Goal: Task Accomplishment & Management: Manage account settings

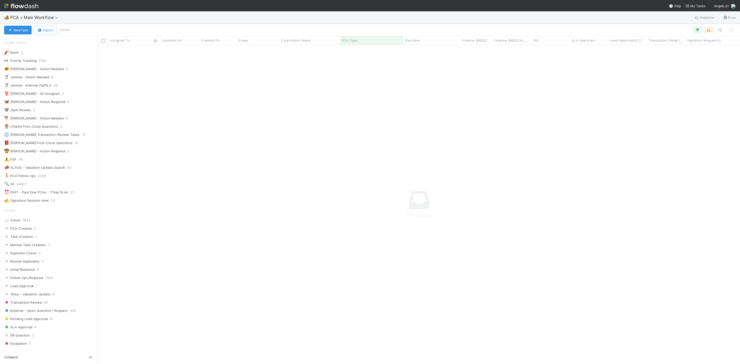
scroll to position [437, 0]
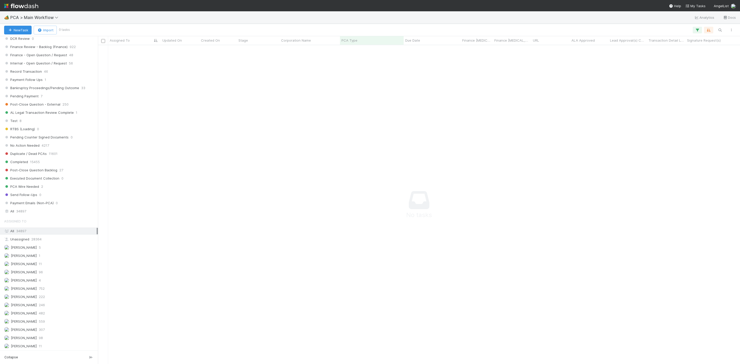
click at [5, 6] on img at bounding box center [21, 6] width 34 height 9
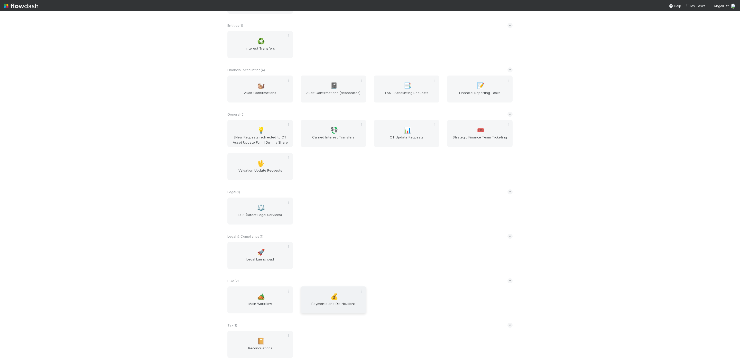
scroll to position [197, 0]
click at [257, 303] on span "Main Workflow" at bounding box center [260, 306] width 61 height 10
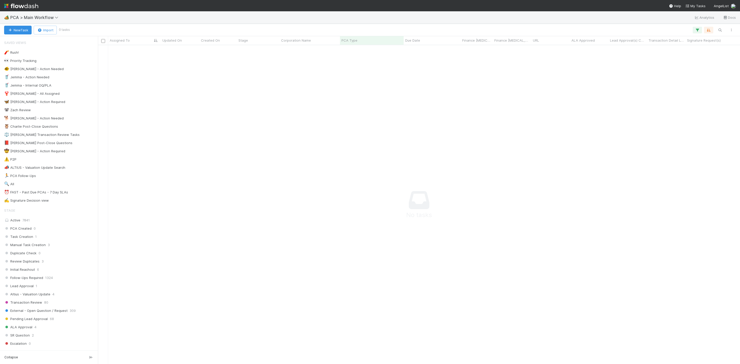
scroll to position [307, 631]
click at [22, 196] on div "⏰ FAST - Past Due PCAs - 7 Day SLAs" at bounding box center [36, 192] width 64 height 6
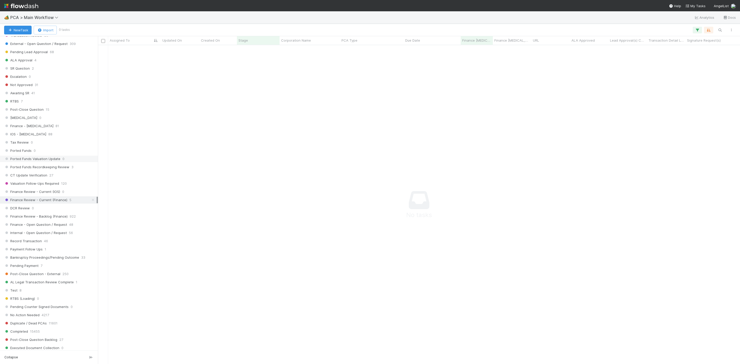
scroll to position [270, 0]
click at [90, 199] on icon at bounding box center [92, 197] width 5 height 3
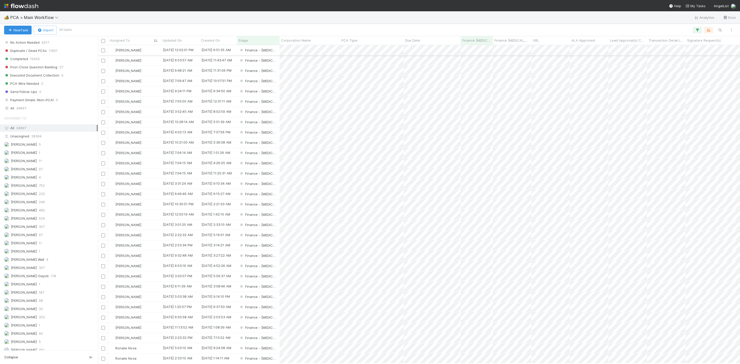
click at [144, 51] on div "[PERSON_NAME]" at bounding box center [134, 50] width 53 height 10
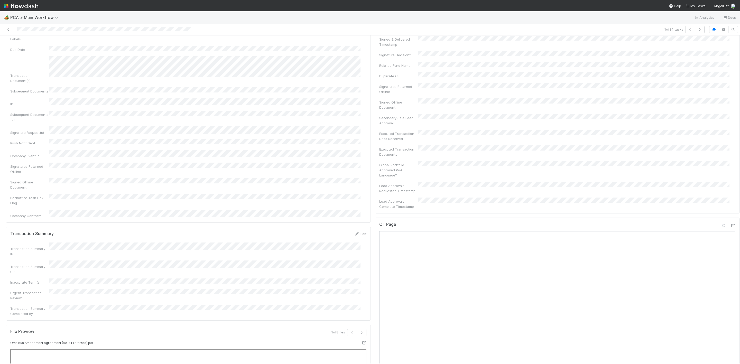
scroll to position [347, 0]
click at [731, 173] on icon at bounding box center [733, 174] width 5 height 3
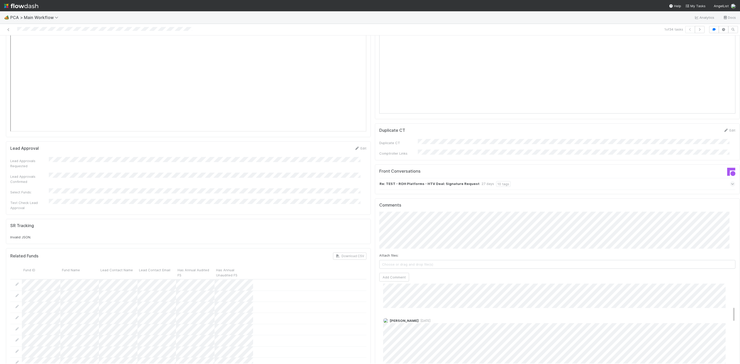
scroll to position [154, 0]
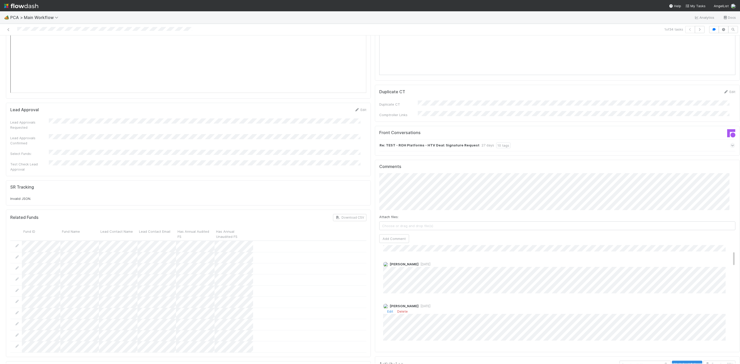
scroll to position [0, 0]
click at [408, 179] on button "[PERSON_NAME]" at bounding box center [402, 182] width 39 height 7
click at [436, 174] on button "[PERSON_NAME]" at bounding box center [426, 174] width 39 height 7
click at [262, 152] on div "Finance [MEDICAL_DATA] SLA Edit Finance [MEDICAL_DATA] Start Date Finance [MEDI…" at bounding box center [373, 82] width 738 height 1683
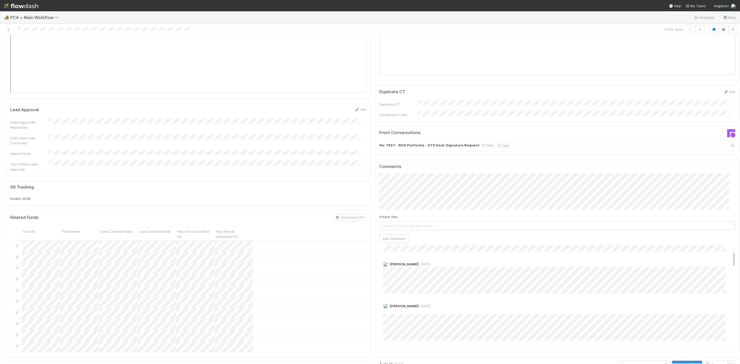
scroll to position [771, 0]
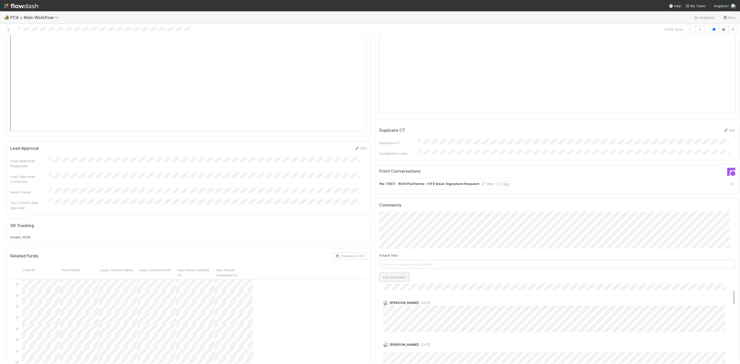
click at [399, 273] on button "Add Comment" at bounding box center [394, 277] width 30 height 9
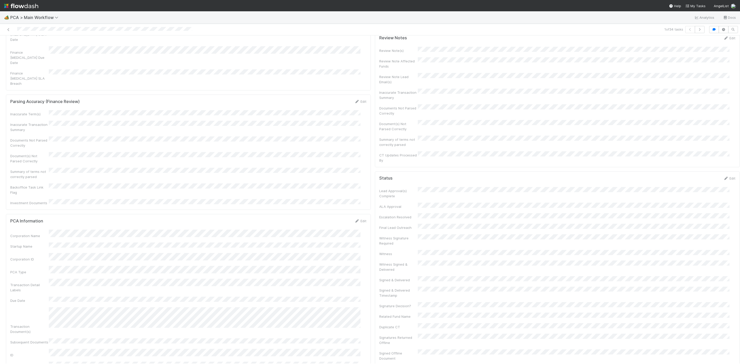
scroll to position [0, 0]
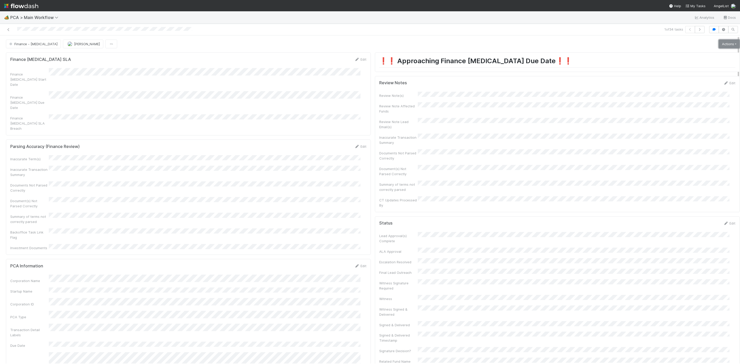
click at [719, 46] on link "Actions" at bounding box center [729, 44] width 21 height 9
click at [724, 83] on link "Edit" at bounding box center [730, 83] width 12 height 4
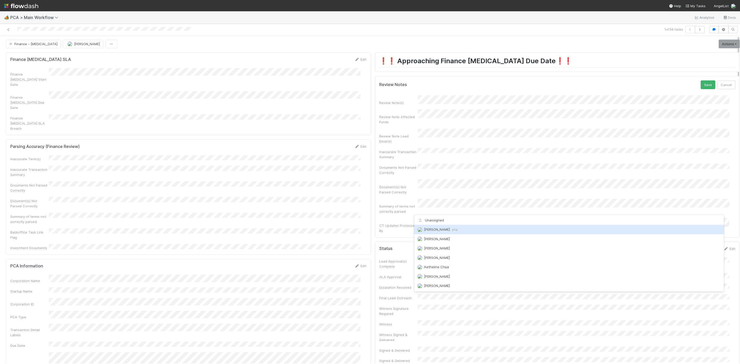
click at [428, 232] on div "[PERSON_NAME] you" at bounding box center [569, 229] width 310 height 9
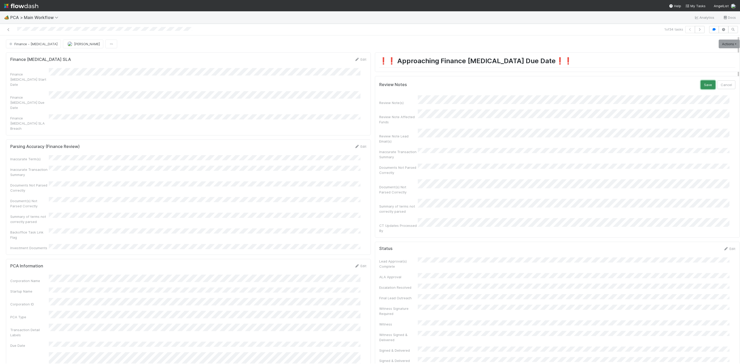
drag, startPoint x: 694, startPoint y: 82, endPoint x: 696, endPoint y: 77, distance: 5.9
click at [694, 81] on div "Review Notes Save Cancel Review Note(s) Review Note Affected Funds Review Note …" at bounding box center [557, 157] width 365 height 162
click at [701, 89] on button "Save" at bounding box center [708, 84] width 15 height 9
click at [719, 43] on link "Actions" at bounding box center [729, 44] width 21 height 9
click at [680, 68] on button "Move to Finance Review" at bounding box center [699, 69] width 83 height 7
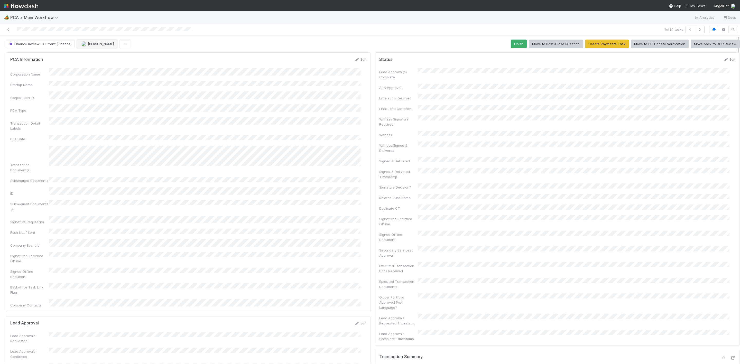
click at [100, 48] on button "[PERSON_NAME]" at bounding box center [97, 44] width 40 height 9
click at [99, 74] on div "[PERSON_NAME]" at bounding box center [110, 76] width 72 height 9
click at [7, 31] on icon at bounding box center [8, 29] width 5 height 3
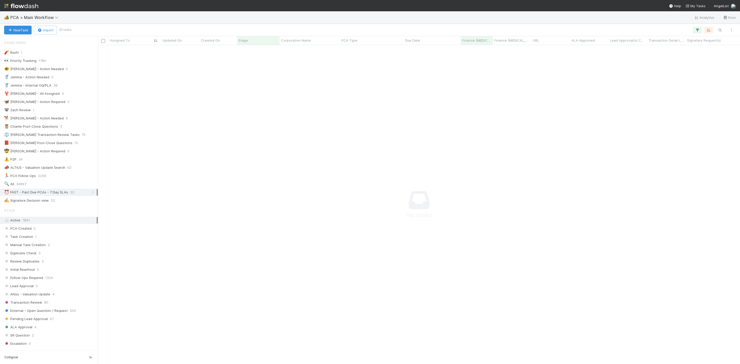
scroll to position [307, 631]
click at [56, 196] on div "⏰ FAST - Past Due PCAs - 7 Day SLAs" at bounding box center [36, 192] width 64 height 6
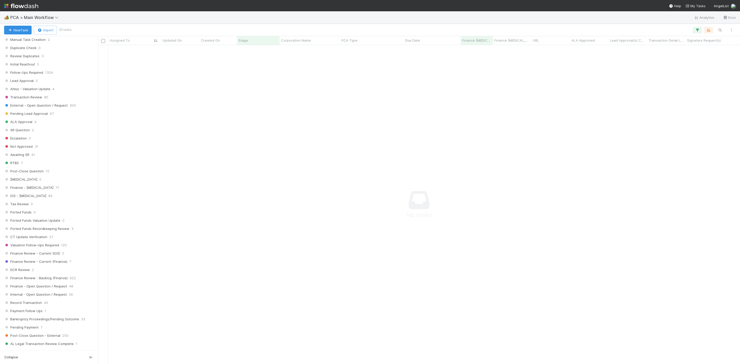
scroll to position [0, 0]
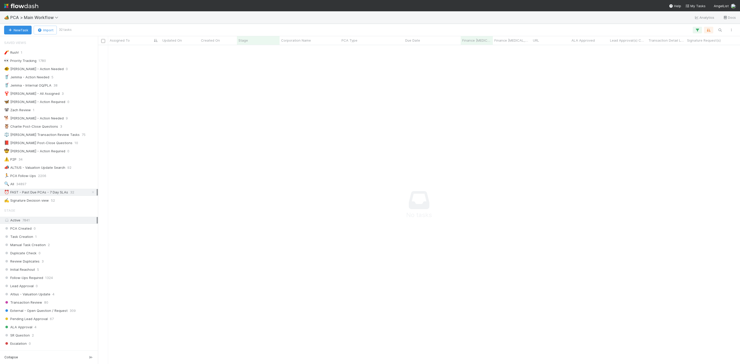
click at [50, 196] on div "⏰ FAST - Past Due PCAs - 7 Day SLAs" at bounding box center [36, 192] width 64 height 6
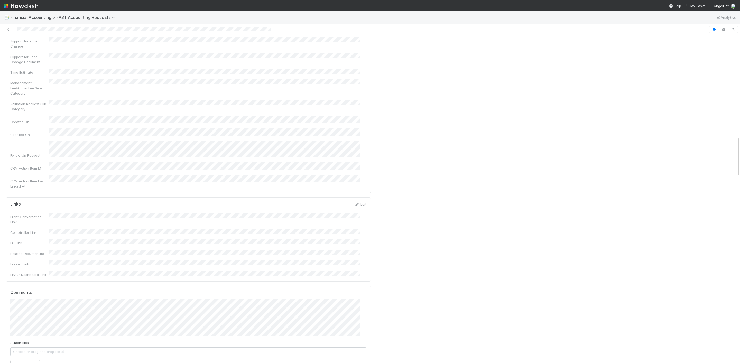
scroll to position [848, 0]
